Goal: Information Seeking & Learning: Learn about a topic

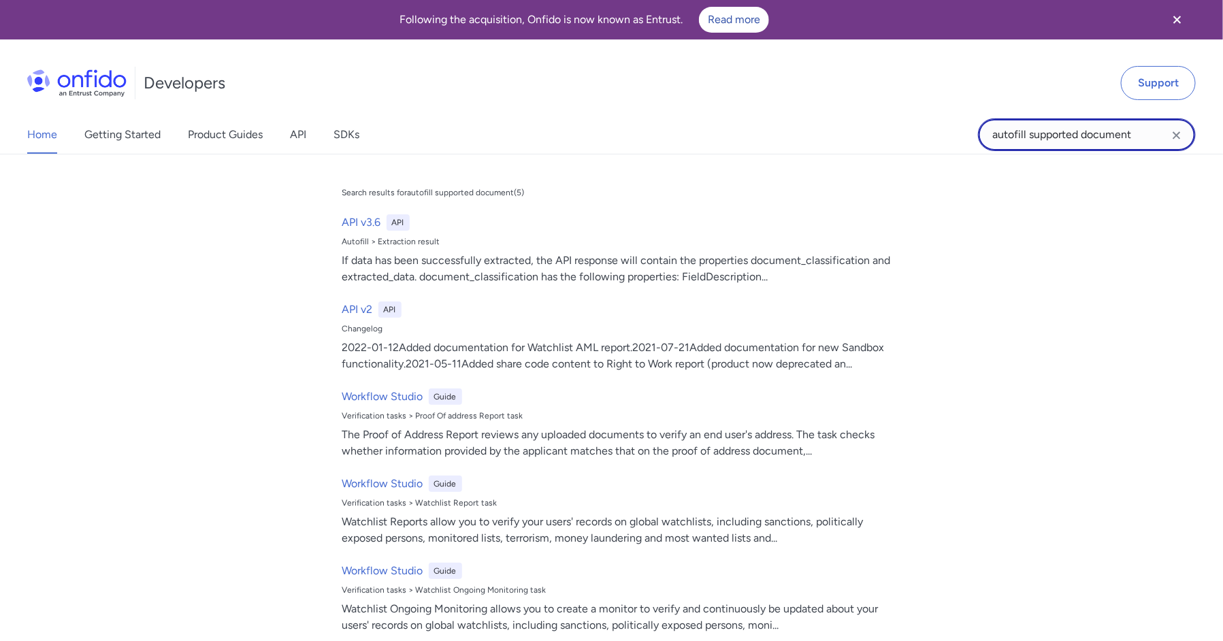
click at [1013, 129] on input "autofill supported document" at bounding box center [1087, 134] width 218 height 33
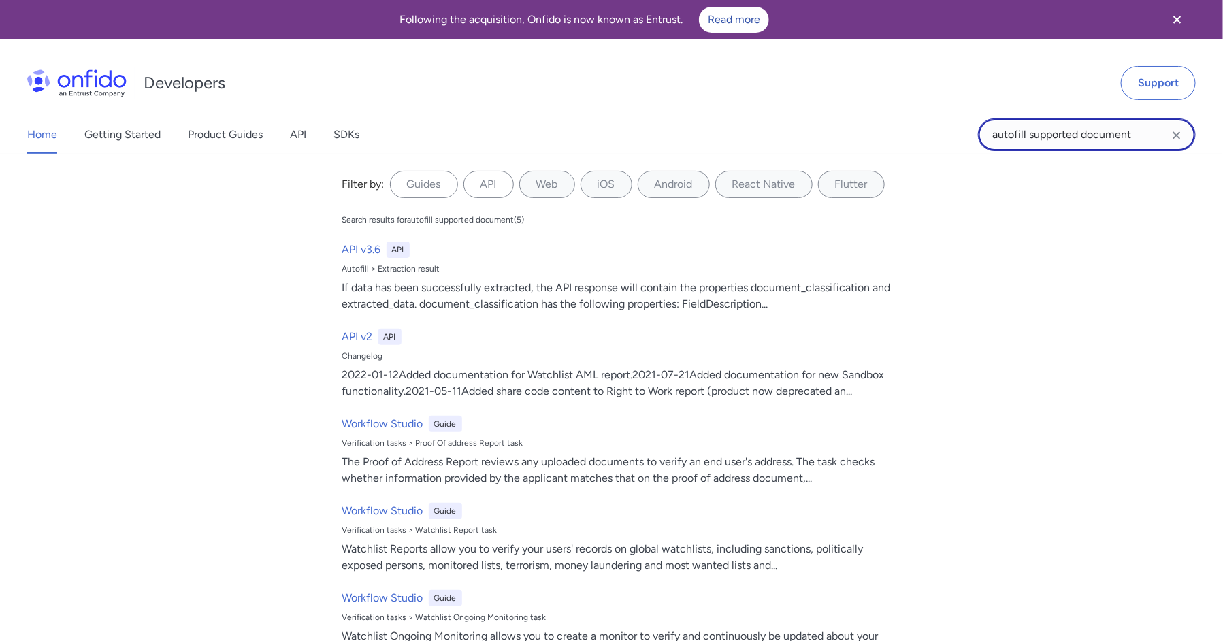
click at [1013, 129] on input "autofill supported document" at bounding box center [1087, 134] width 218 height 33
type input "audit logs"
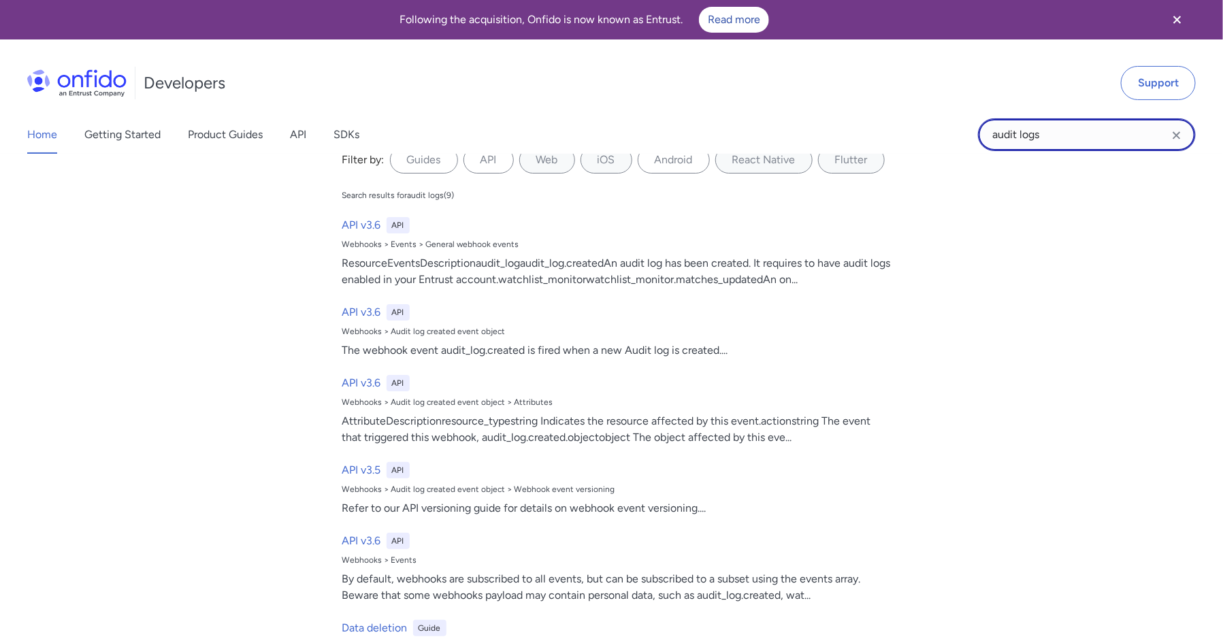
scroll to position [29, 0]
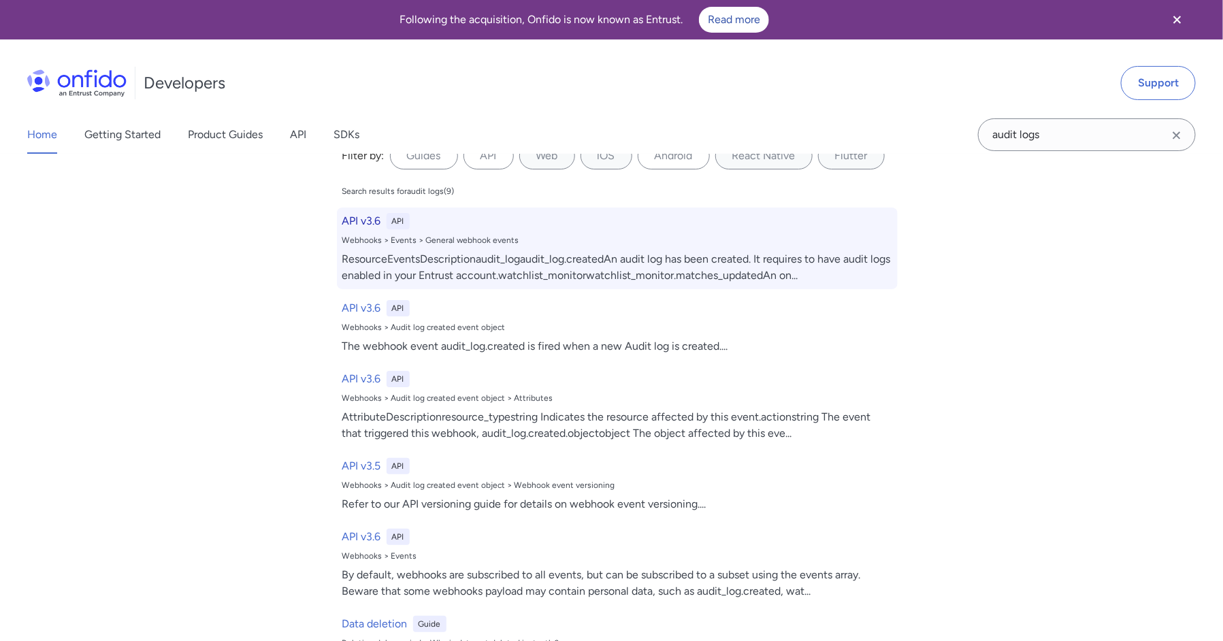
click at [432, 261] on div "ResourceEventsDescriptionaudit_logaudit_log.createdAn audit log has been create…" at bounding box center [617, 267] width 550 height 33
select select "http"
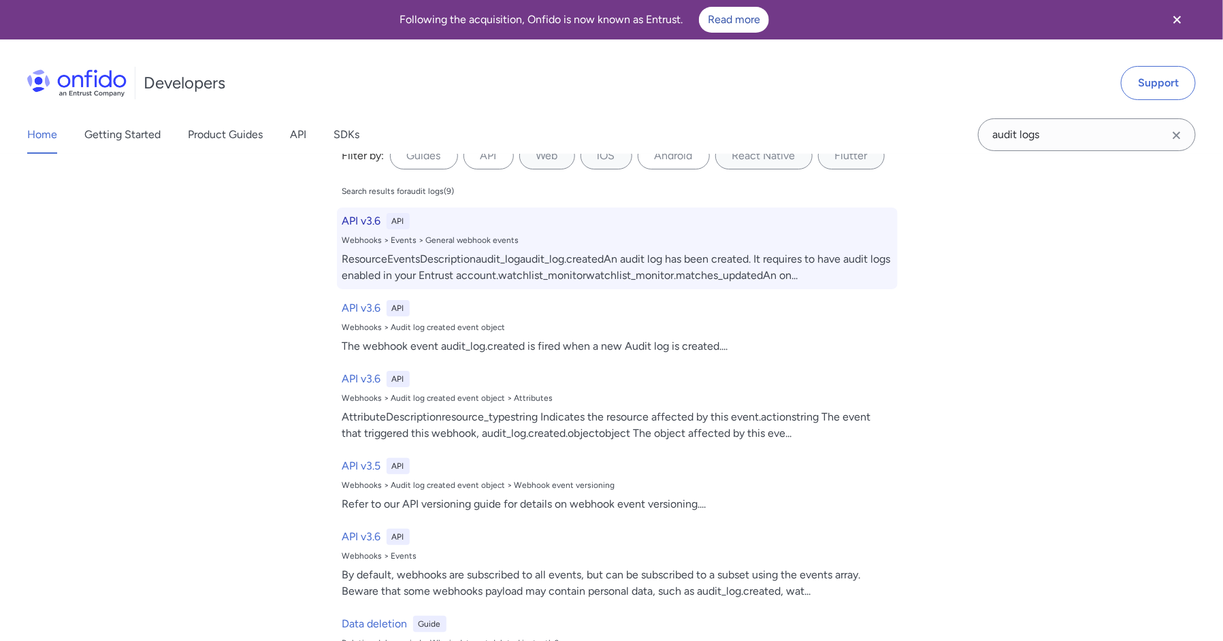
select select "http"
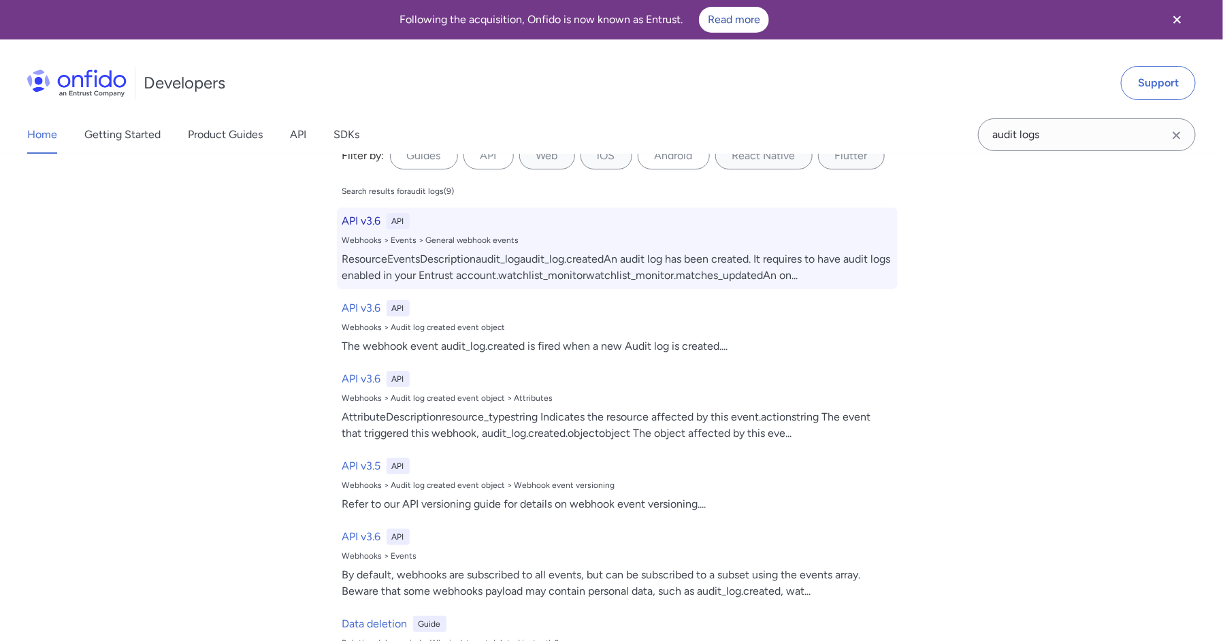
select select "http"
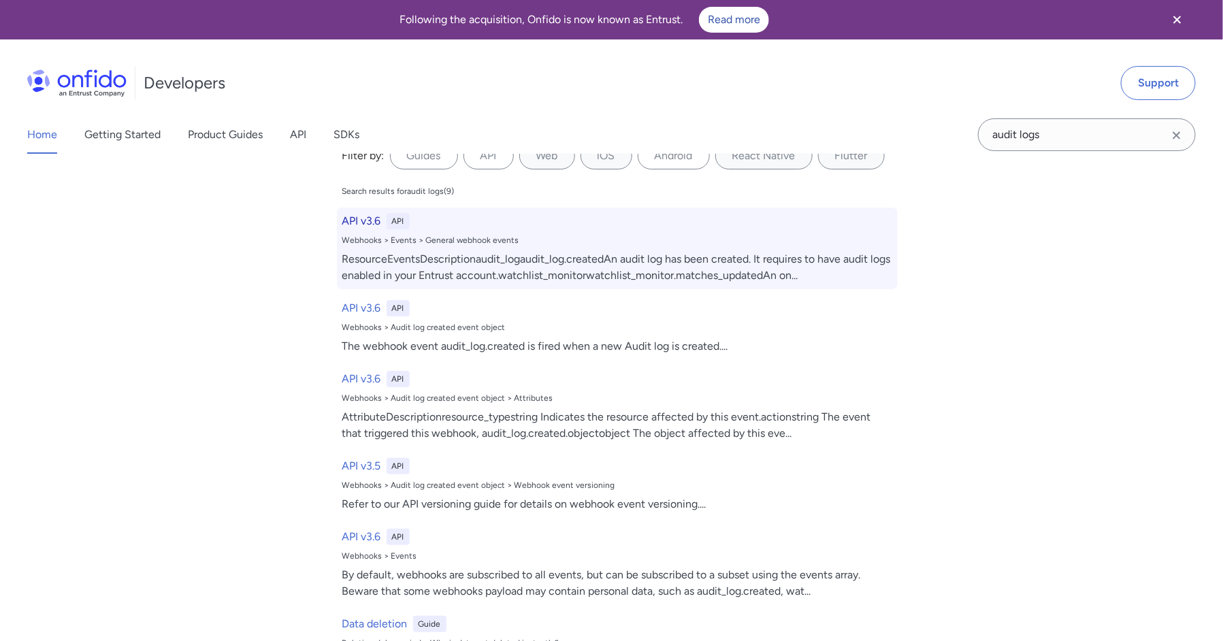
select select "http"
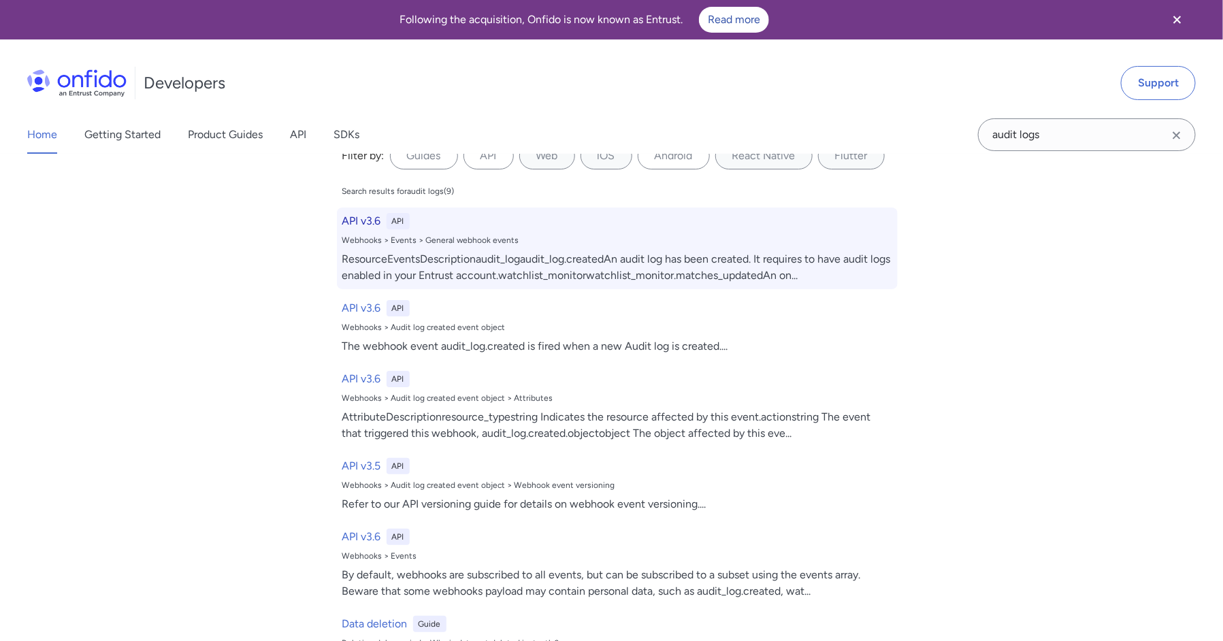
select select "http"
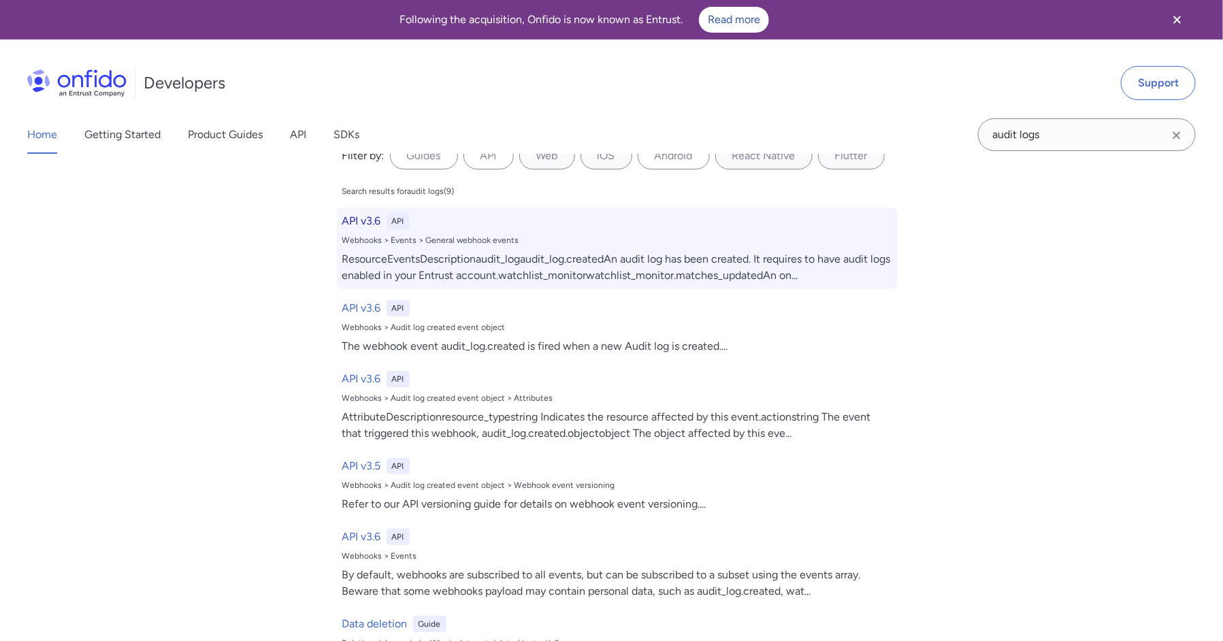
select select "http"
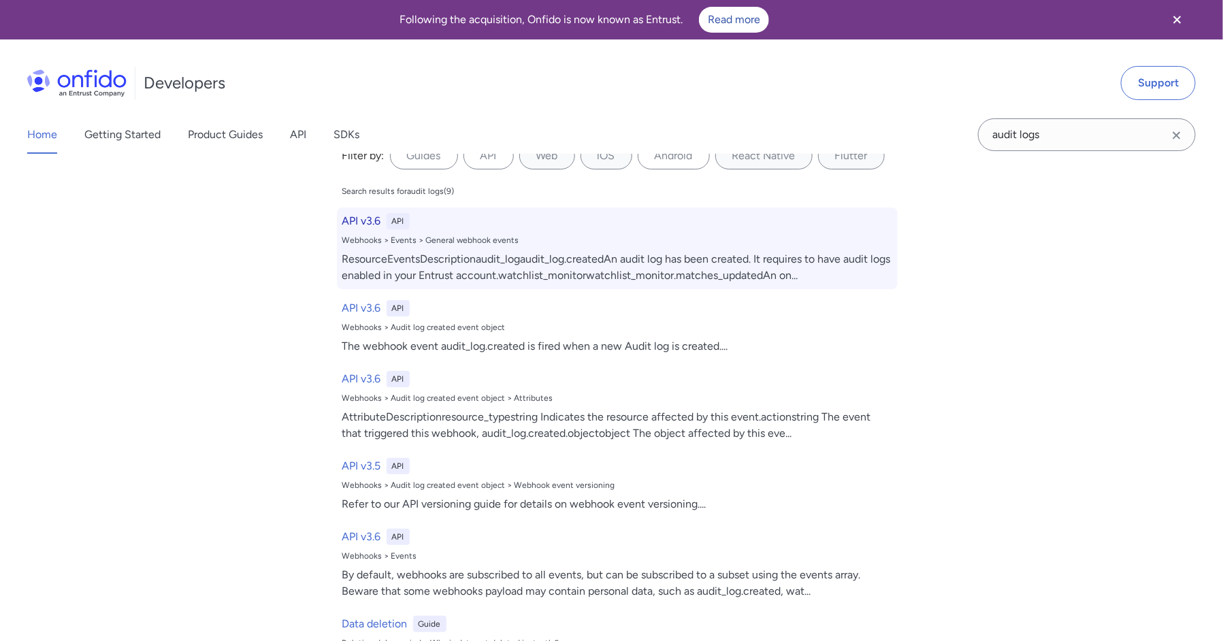
select select "http"
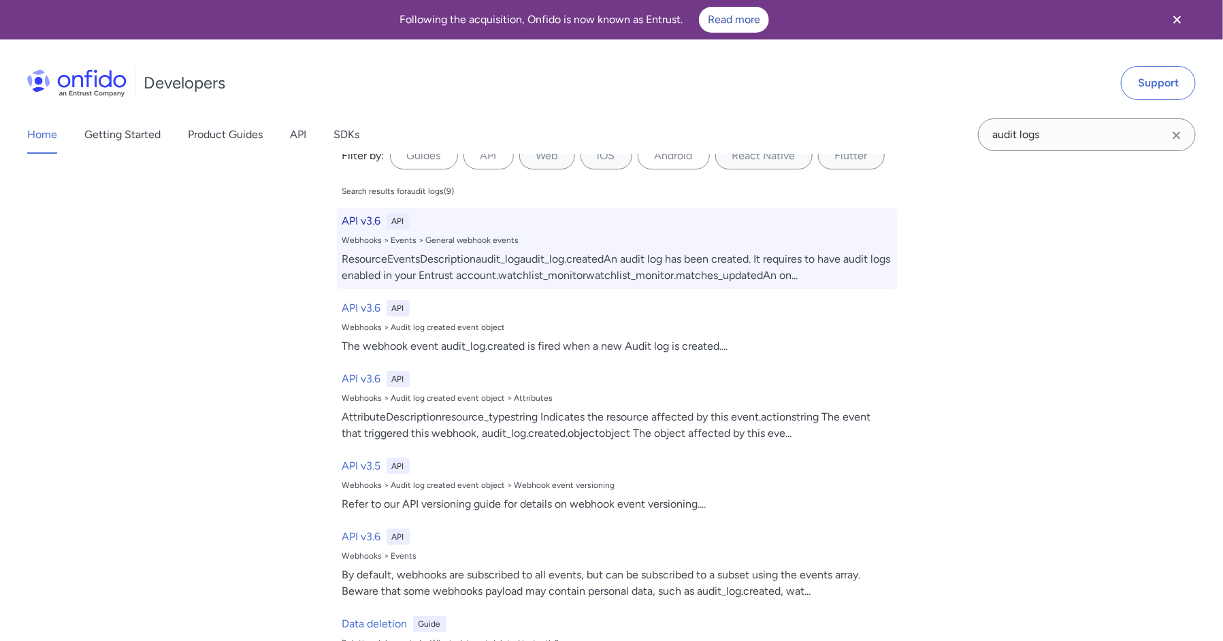
select select "http"
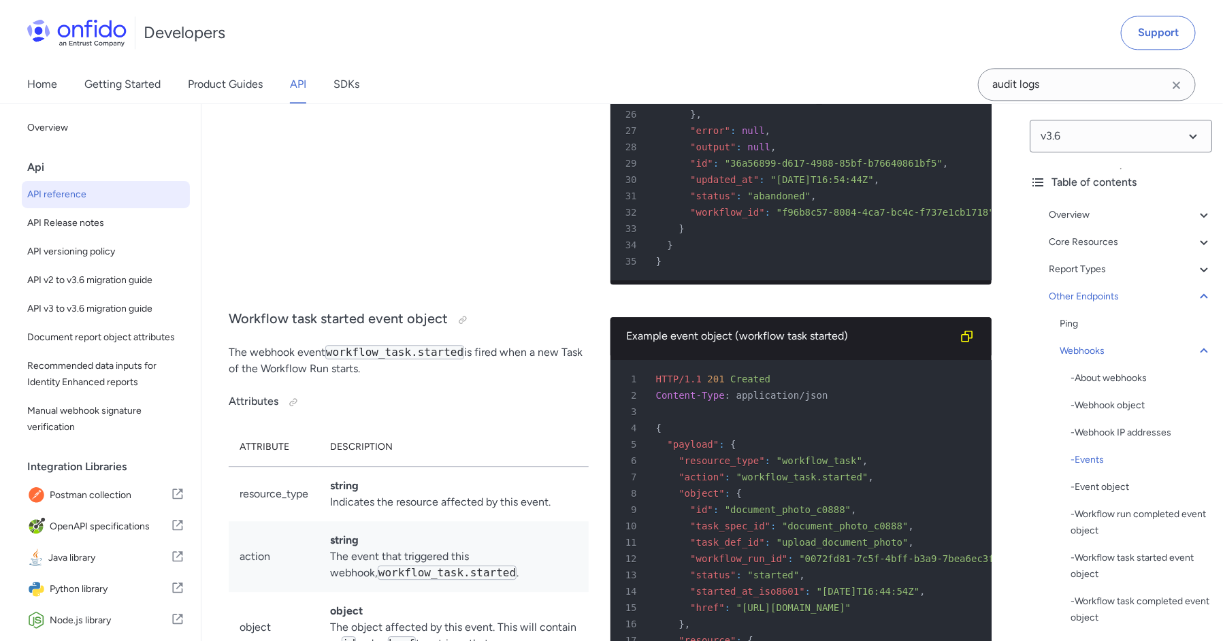
scroll to position [109163, 0]
